Goal: Complete application form

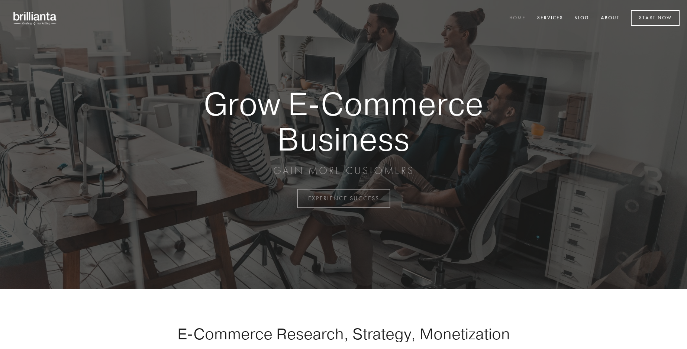
scroll to position [1948, 0]
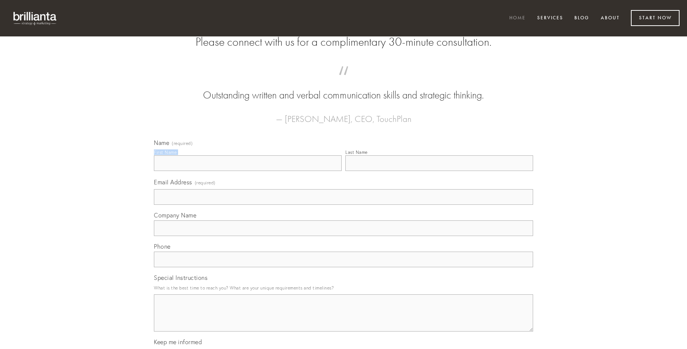
type input "[PERSON_NAME]"
click at [439, 171] on input "Last Name" at bounding box center [439, 163] width 188 height 16
type input "[PERSON_NAME]"
click at [343, 205] on input "Email Address (required)" at bounding box center [343, 197] width 379 height 16
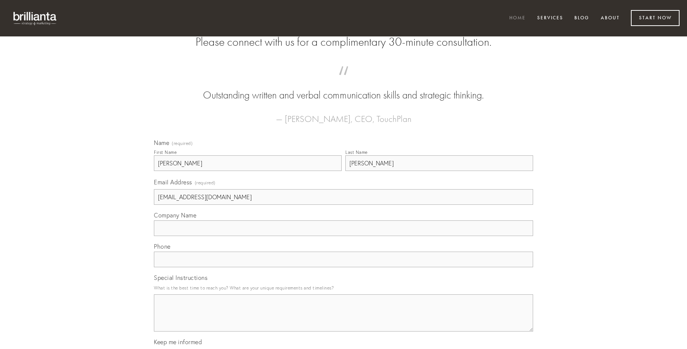
type input "[EMAIL_ADDRESS][DOMAIN_NAME]"
click at [343, 236] on input "Company Name" at bounding box center [343, 228] width 379 height 16
type input "iste"
click at [343, 267] on input "text" at bounding box center [343, 260] width 379 height 16
click at [343, 320] on textarea "Special Instructions" at bounding box center [343, 312] width 379 height 37
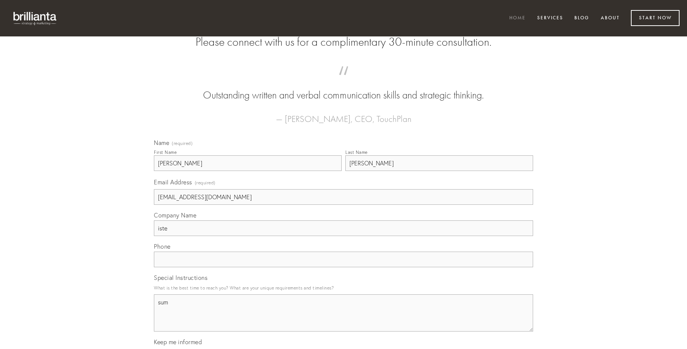
type textarea "sum"
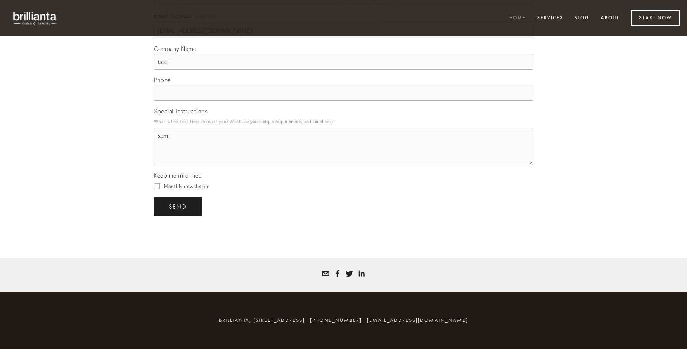
click at [178, 206] on span "send" at bounding box center [178, 206] width 18 height 7
